Goal: Information Seeking & Learning: Learn about a topic

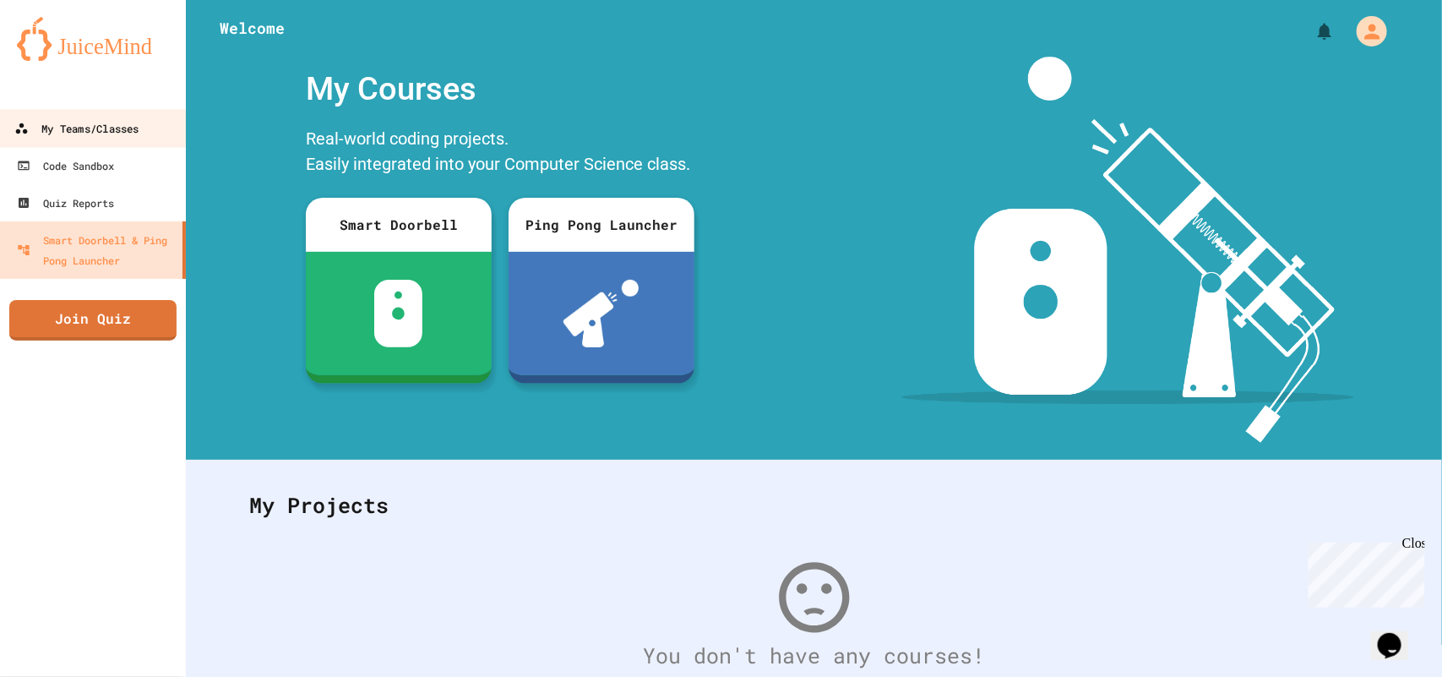
click at [81, 129] on div "My Teams/Classes" at bounding box center [76, 128] width 124 height 21
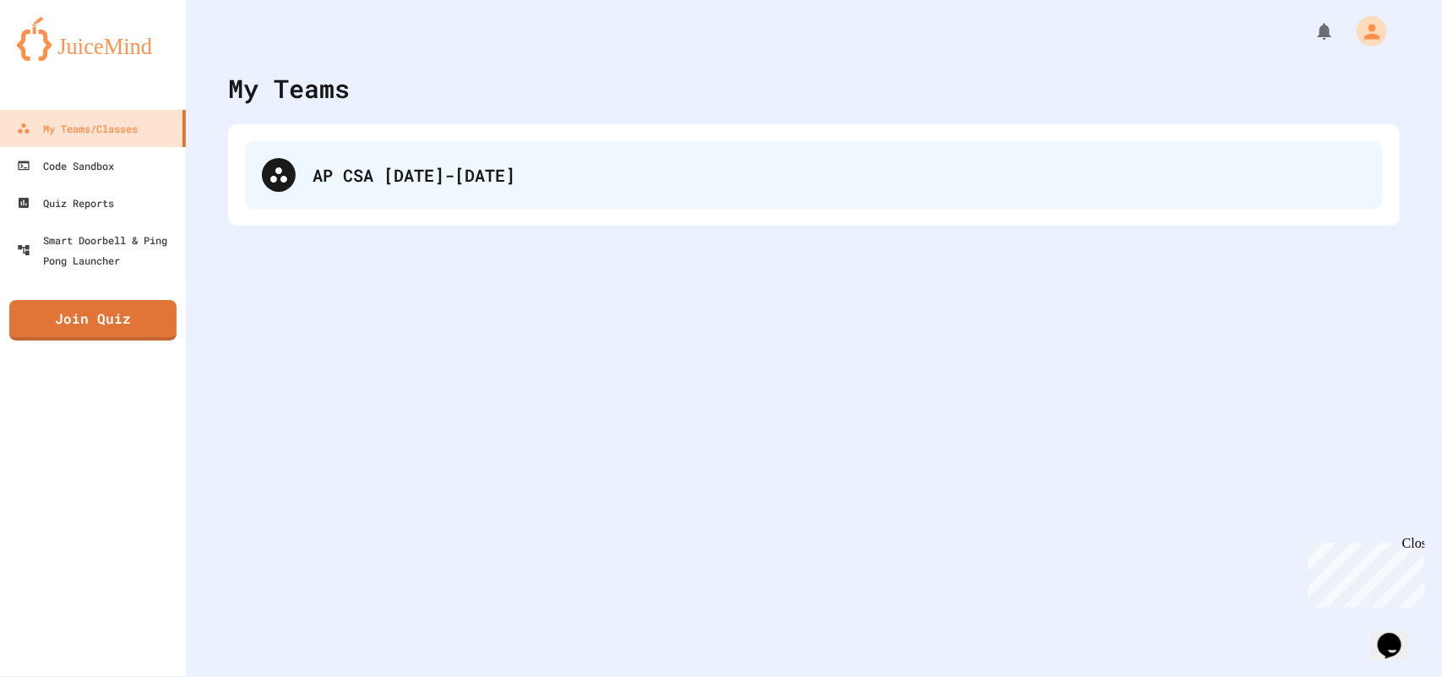
click at [416, 176] on div "AP CSA [DATE]-[DATE]" at bounding box center [839, 174] width 1053 height 25
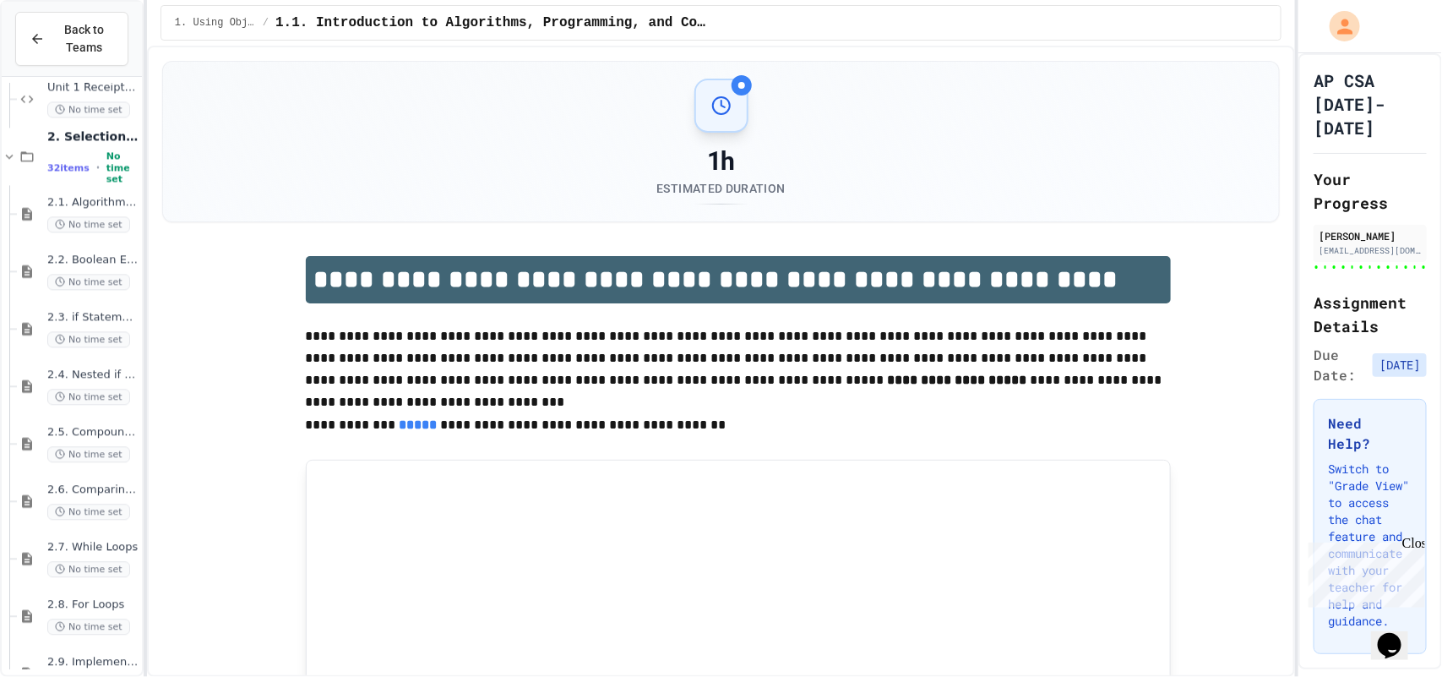
scroll to position [1795, 0]
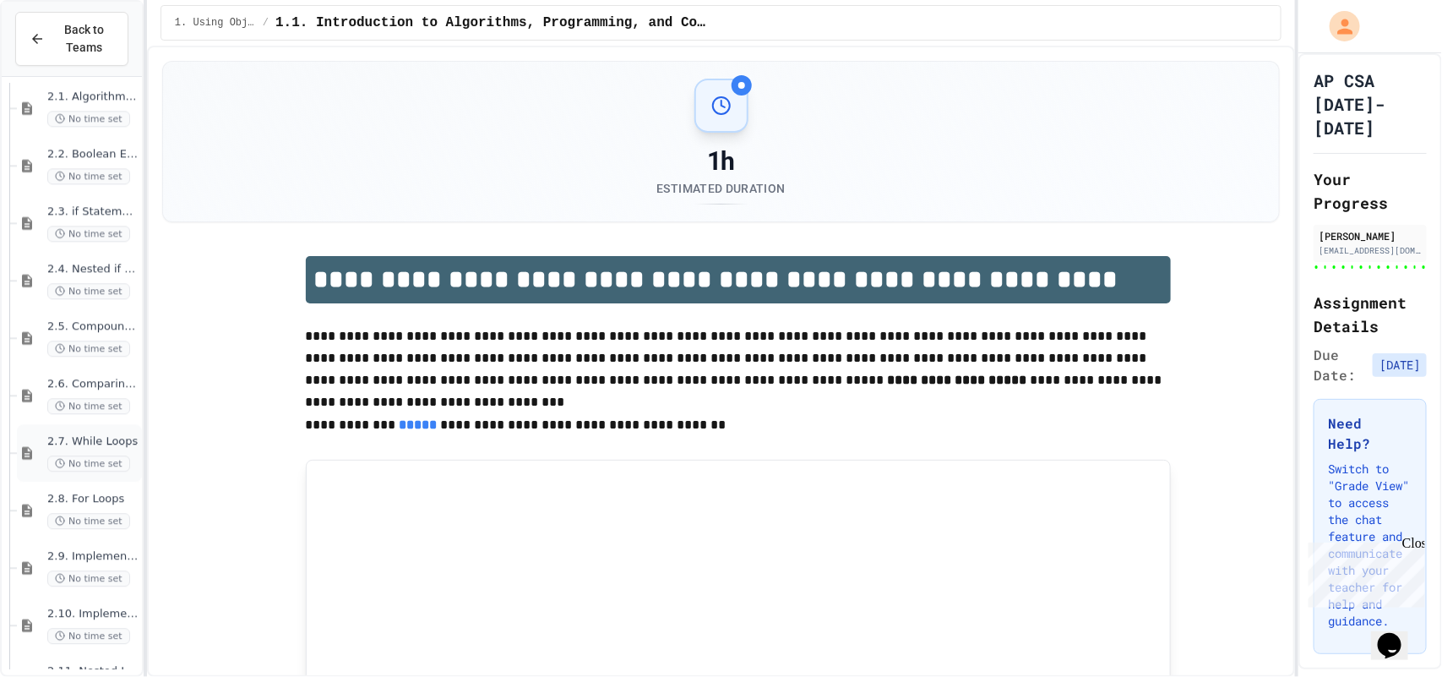
click at [86, 449] on div "2.7. While Loops No time set" at bounding box center [92, 452] width 91 height 37
